Goal: Task Accomplishment & Management: Manage account settings

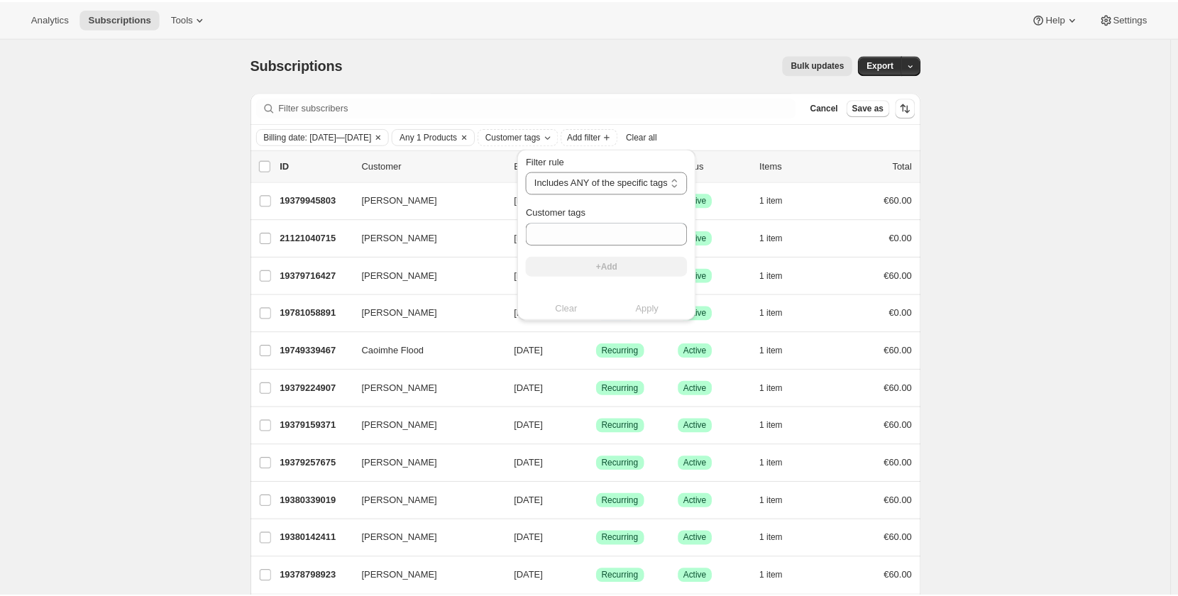
scroll to position [89, 0]
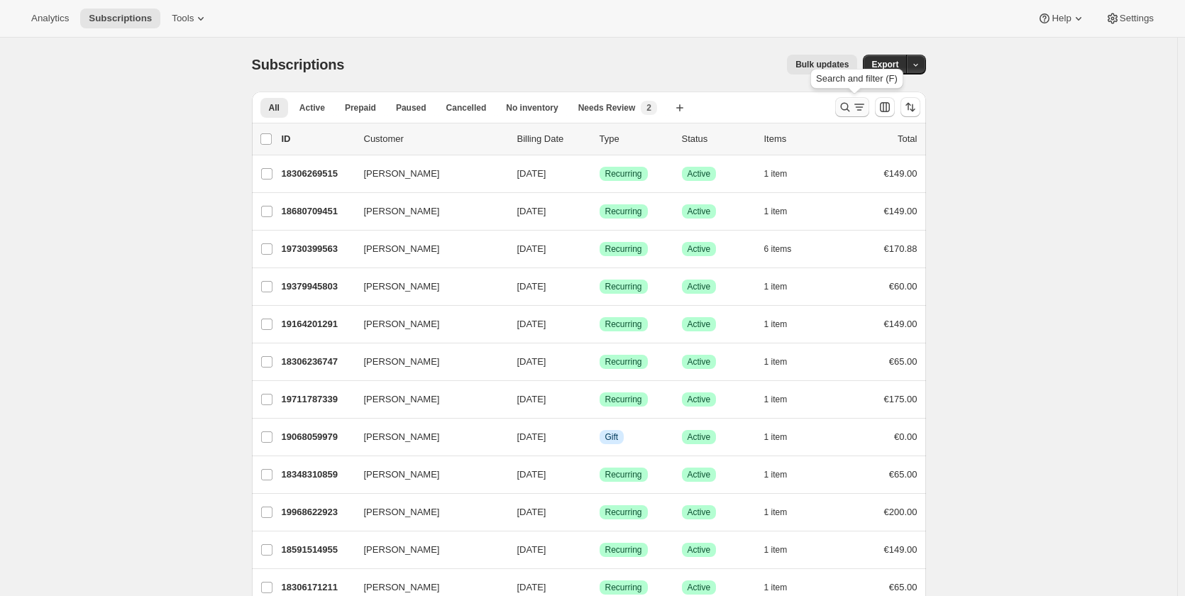
click at [856, 107] on icon "Search and filter results" at bounding box center [859, 107] width 14 height 14
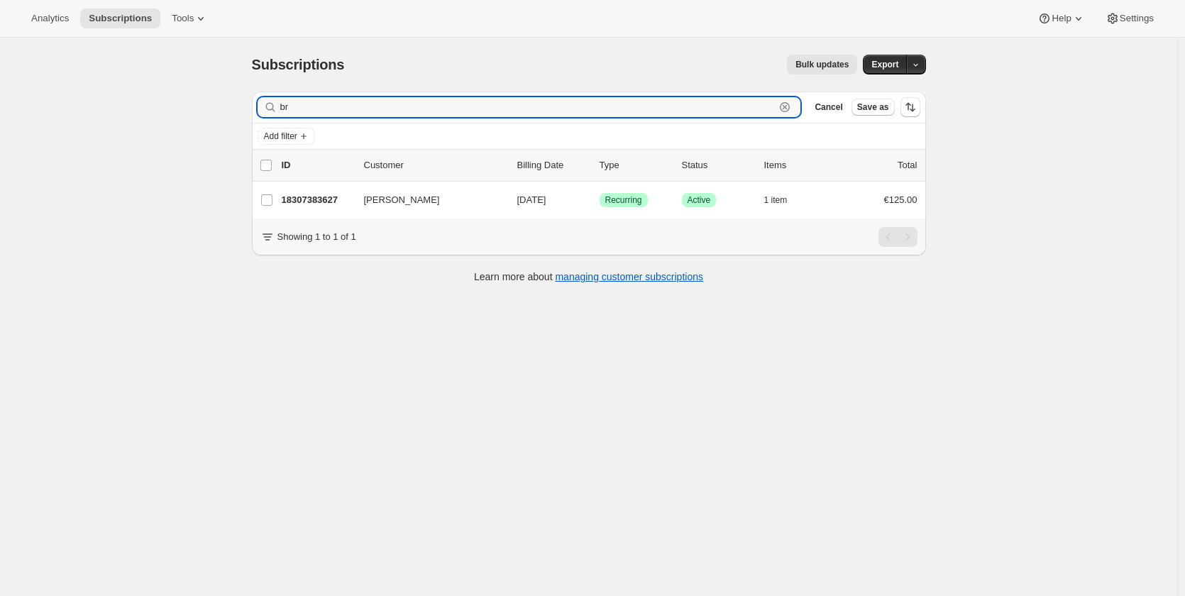
type input "b"
click at [561, 99] on input "simon close" at bounding box center [527, 107] width 495 height 20
type input "simon close"
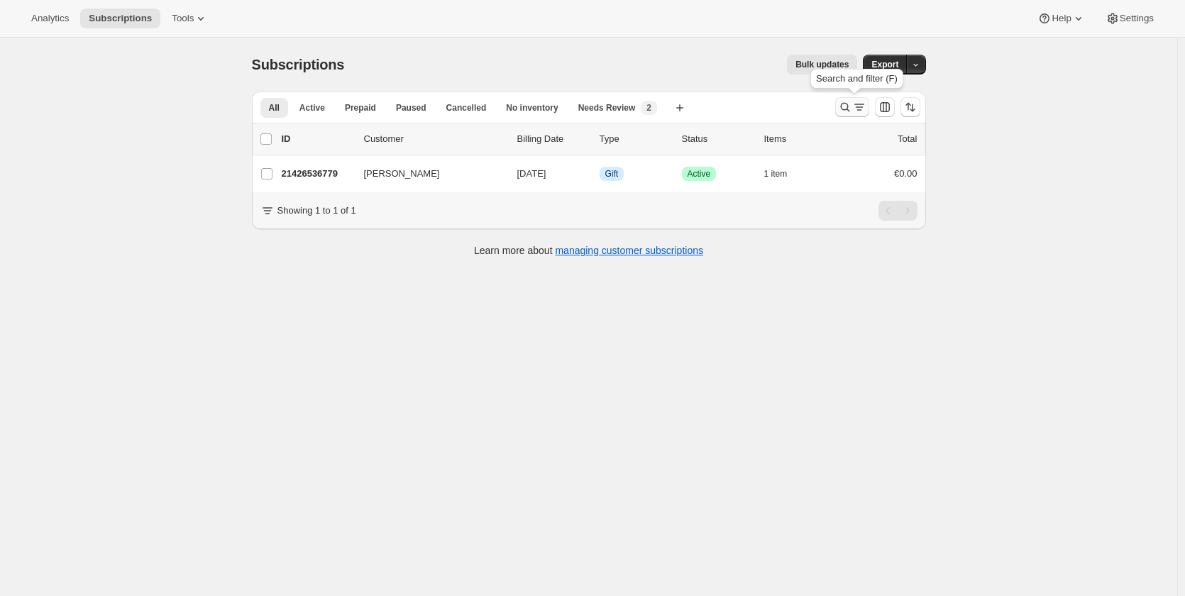
click at [851, 101] on icon "Search and filter results" at bounding box center [845, 107] width 14 height 14
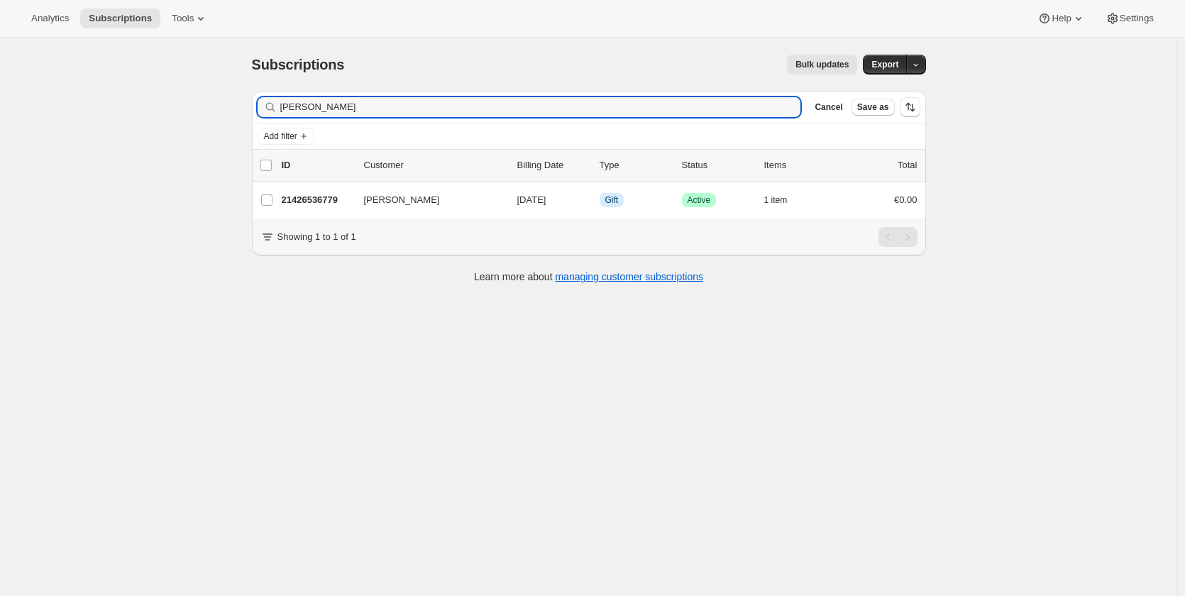
click at [675, 118] on div "Filter subscribers simon close Clear Cancel Save as" at bounding box center [589, 107] width 674 height 31
click at [669, 114] on input "simon close" at bounding box center [527, 107] width 495 height 20
